Goal: Communication & Community: Answer question/provide support

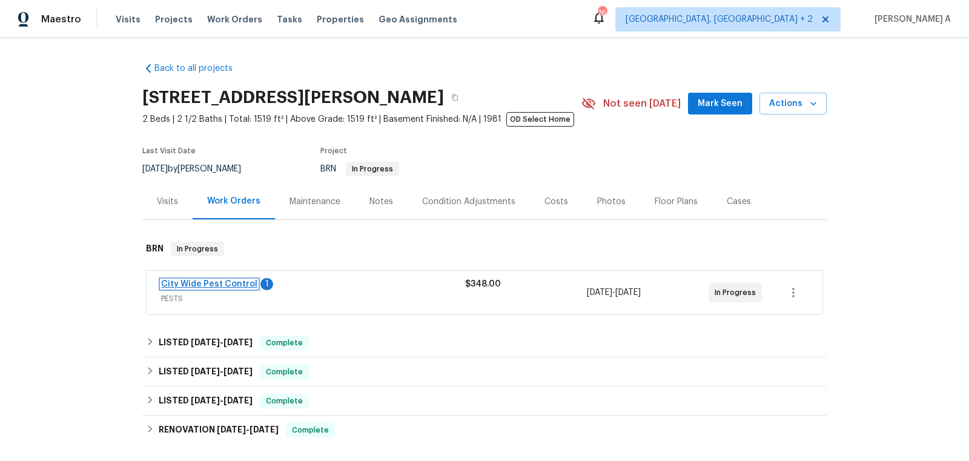
click at [236, 286] on link "City Wide Pest Control" at bounding box center [209, 284] width 96 height 8
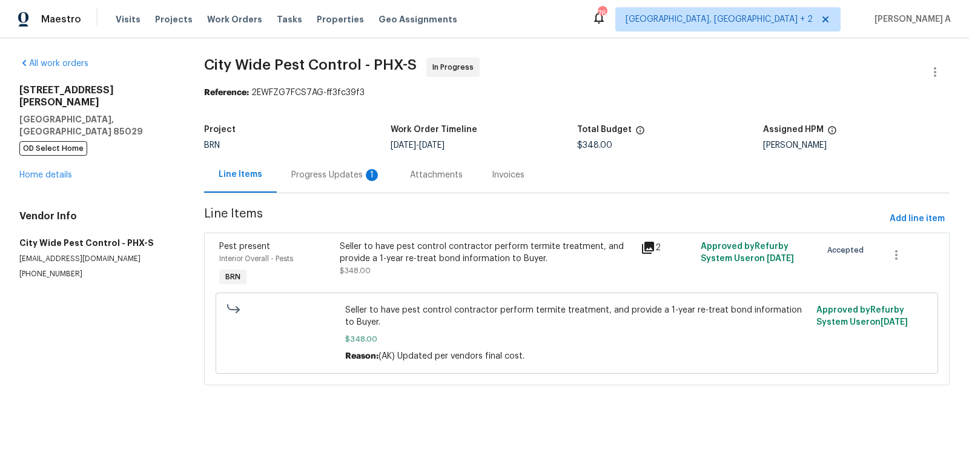
click at [341, 181] on div "Progress Updates 1" at bounding box center [336, 175] width 119 height 36
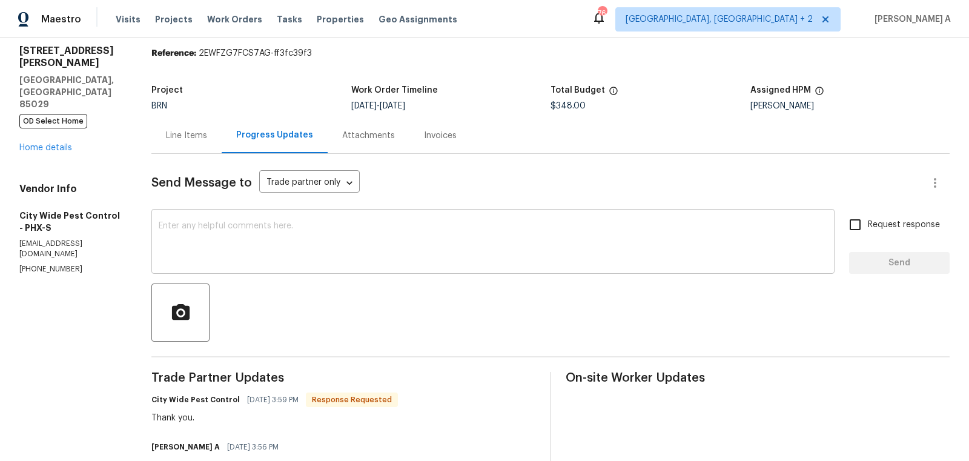
scroll to position [55, 0]
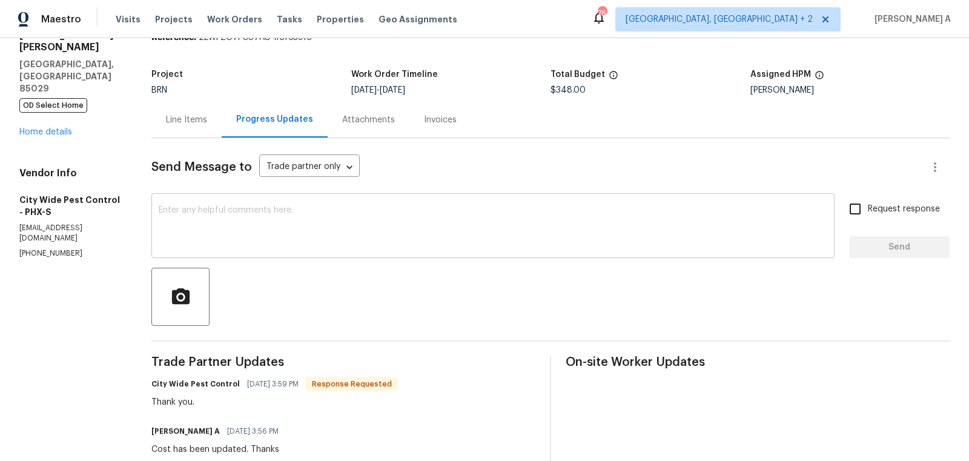
click at [384, 216] on textarea at bounding box center [493, 227] width 669 height 42
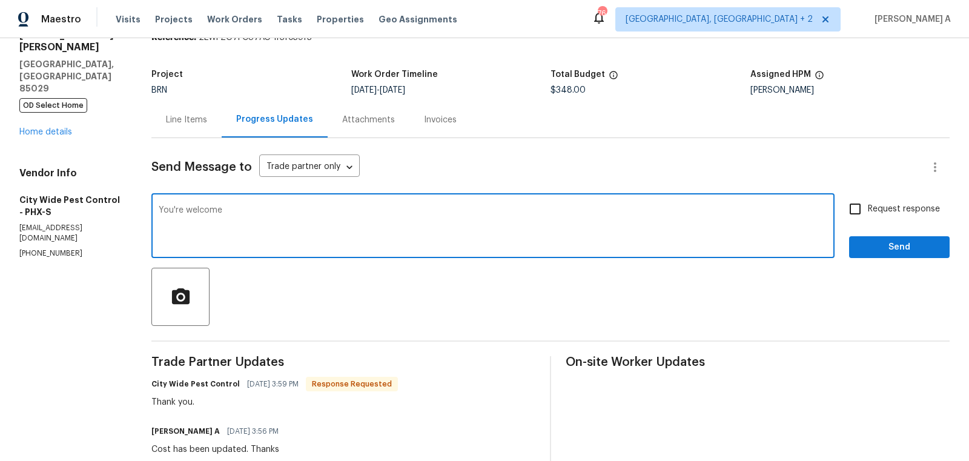
type textarea "You're welcome"
click at [871, 241] on span "Send" at bounding box center [899, 247] width 81 height 15
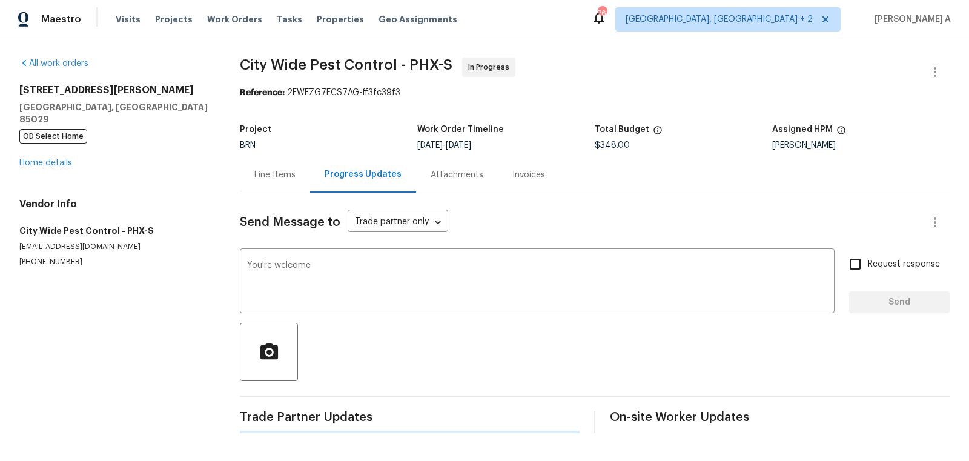
scroll to position [0, 0]
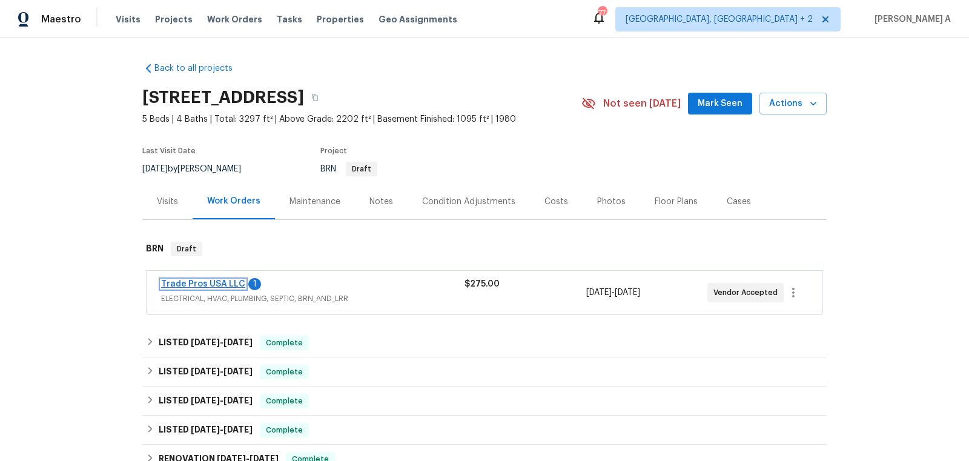
click at [203, 285] on link "Trade Pros USA LLC" at bounding box center [203, 284] width 84 height 8
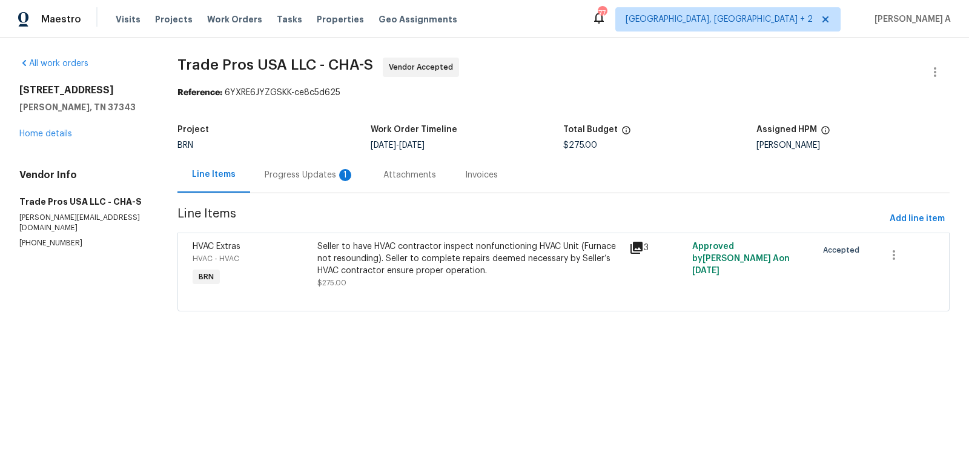
click at [291, 176] on div "Progress Updates 1" at bounding box center [310, 175] width 90 height 12
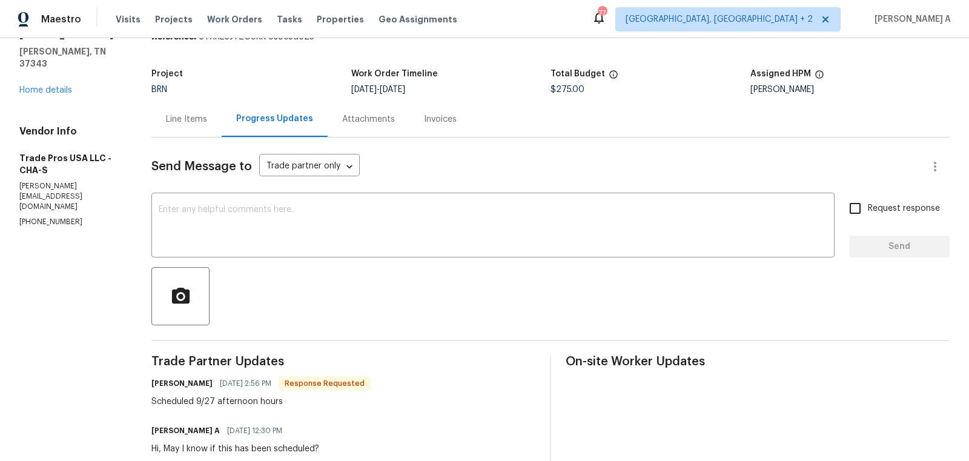
scroll to position [62, 0]
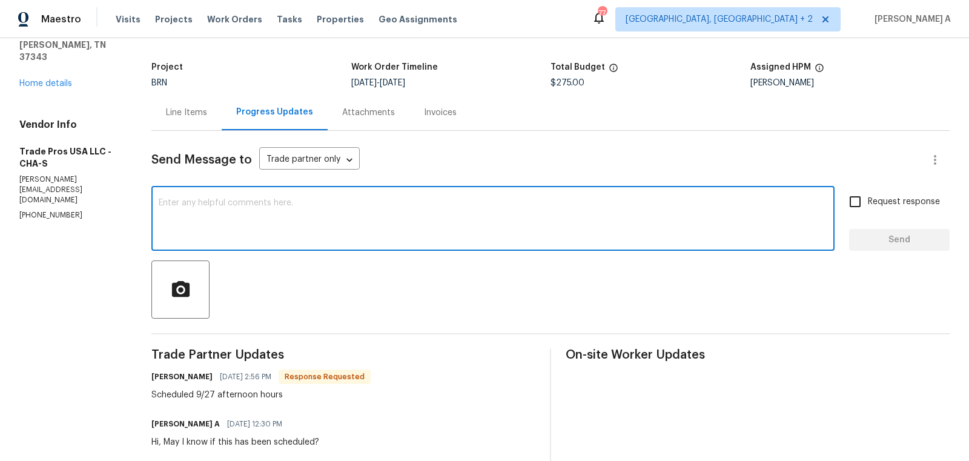
click at [343, 223] on textarea at bounding box center [493, 220] width 669 height 42
type textarea "Thank you!"
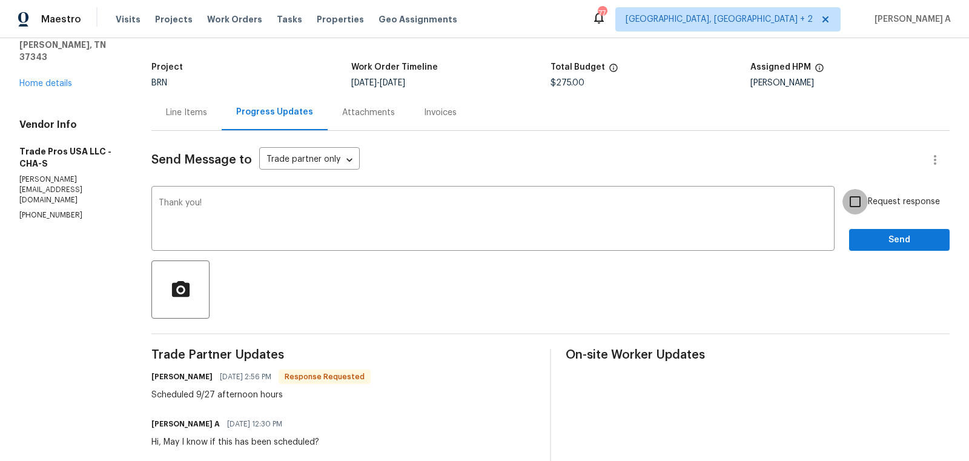
click at [845, 199] on input "Request response" at bounding box center [855, 201] width 25 height 25
checkbox input "true"
click at [884, 234] on span "Send" at bounding box center [899, 240] width 81 height 15
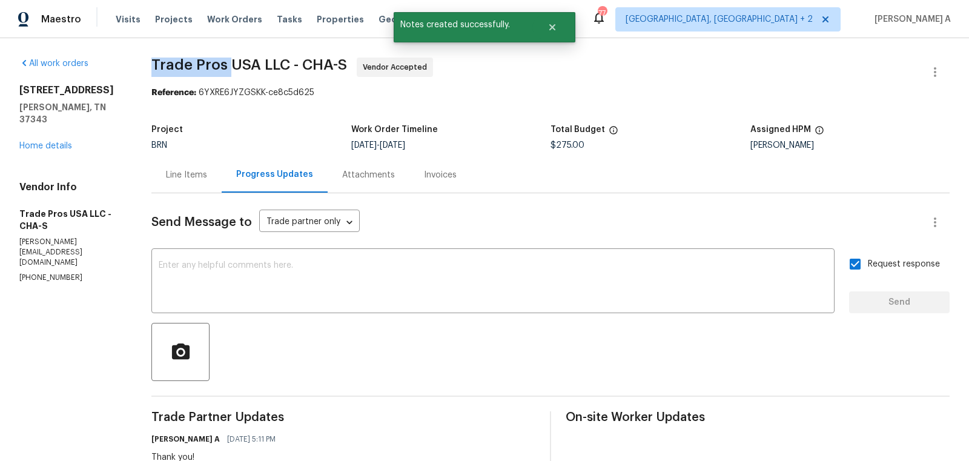
copy span "Trade Pros"
drag, startPoint x: 145, startPoint y: 65, endPoint x: 231, endPoint y: 64, distance: 85.5
click at [230, 64] on div "All work orders 1917 Crystal Lake Ln Hixson, TN 37343 Home details Vendor Info …" at bounding box center [484, 433] width 969 height 791
